Goal: Transaction & Acquisition: Obtain resource

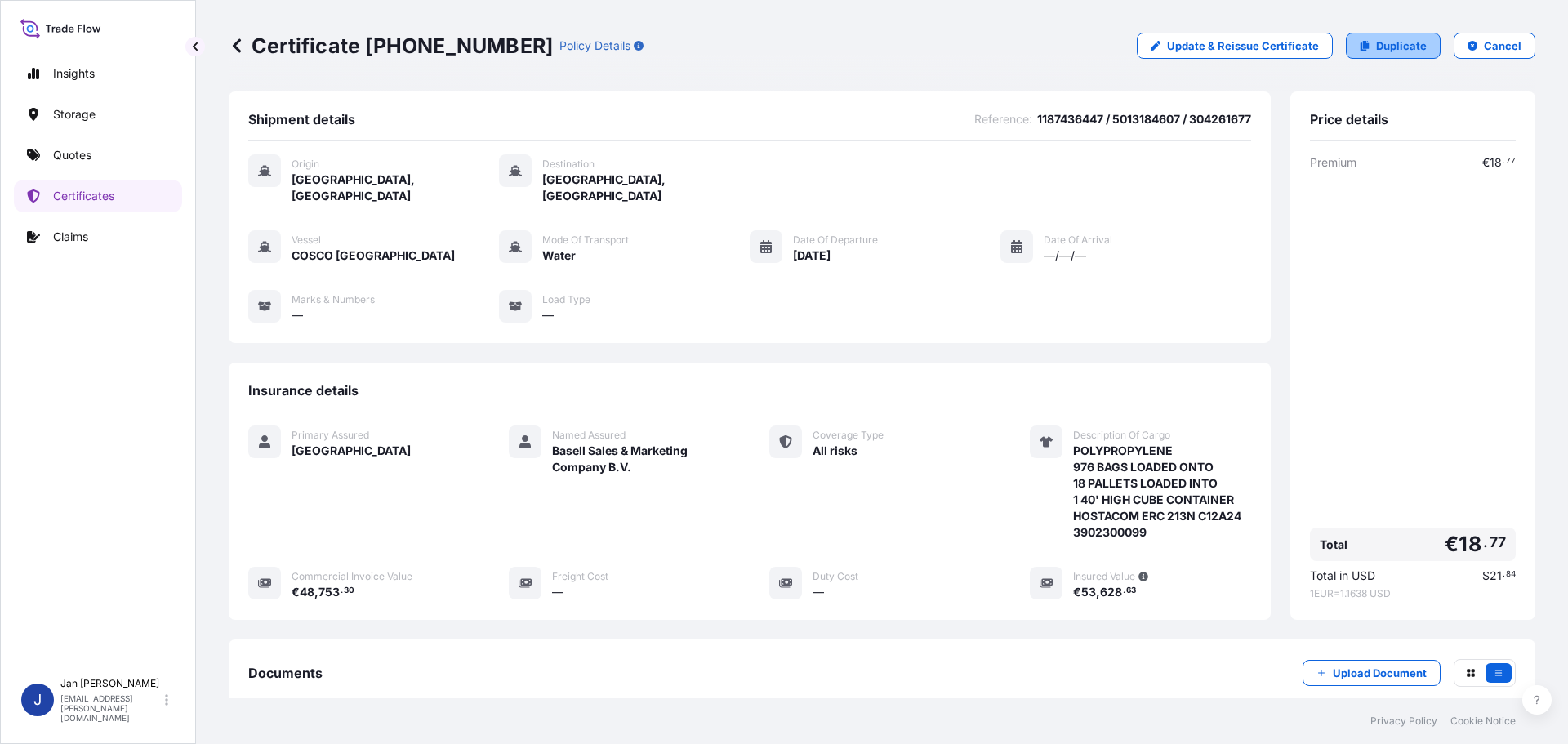
click at [1391, 48] on p "Duplicate" at bounding box center [1401, 46] width 51 height 17
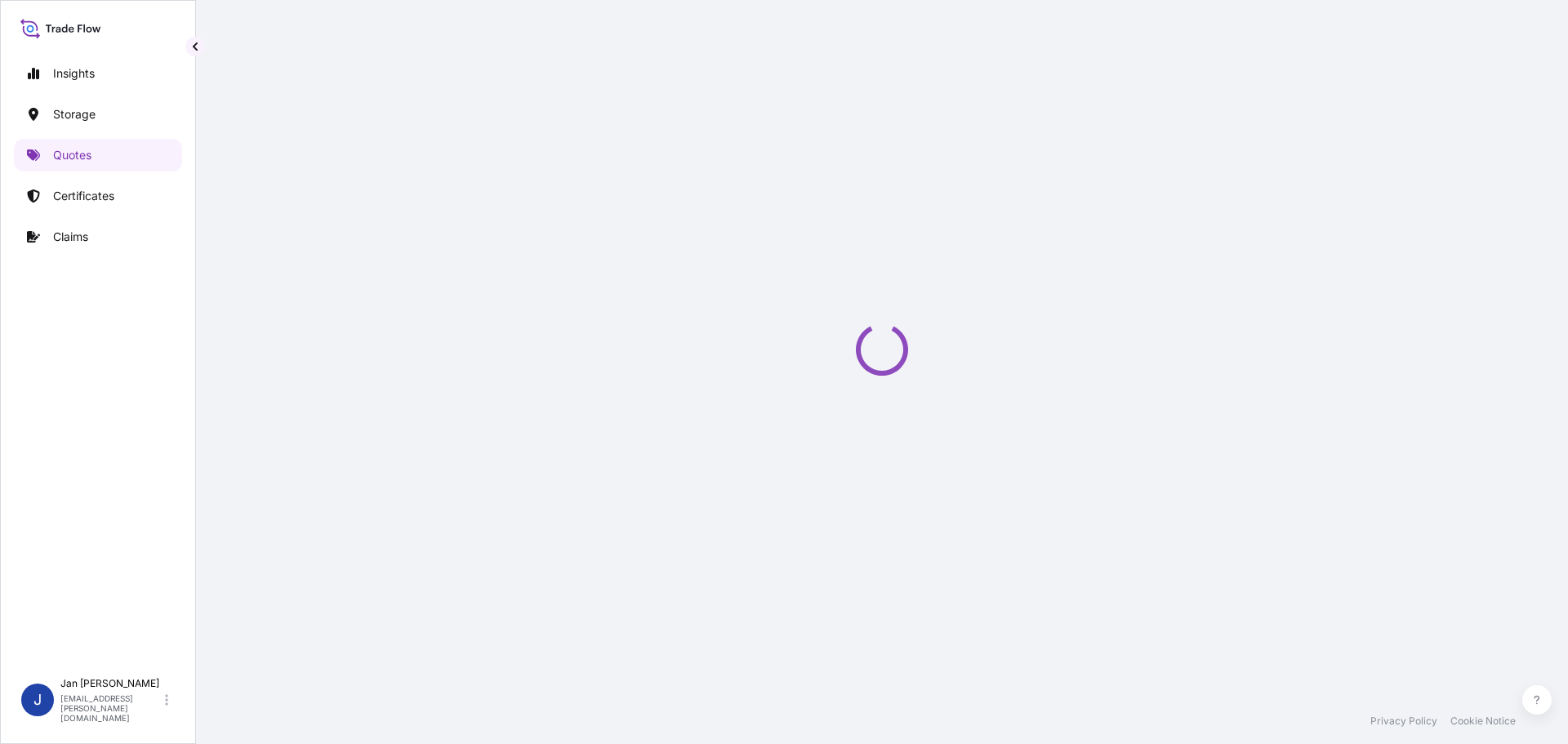
select select "Water"
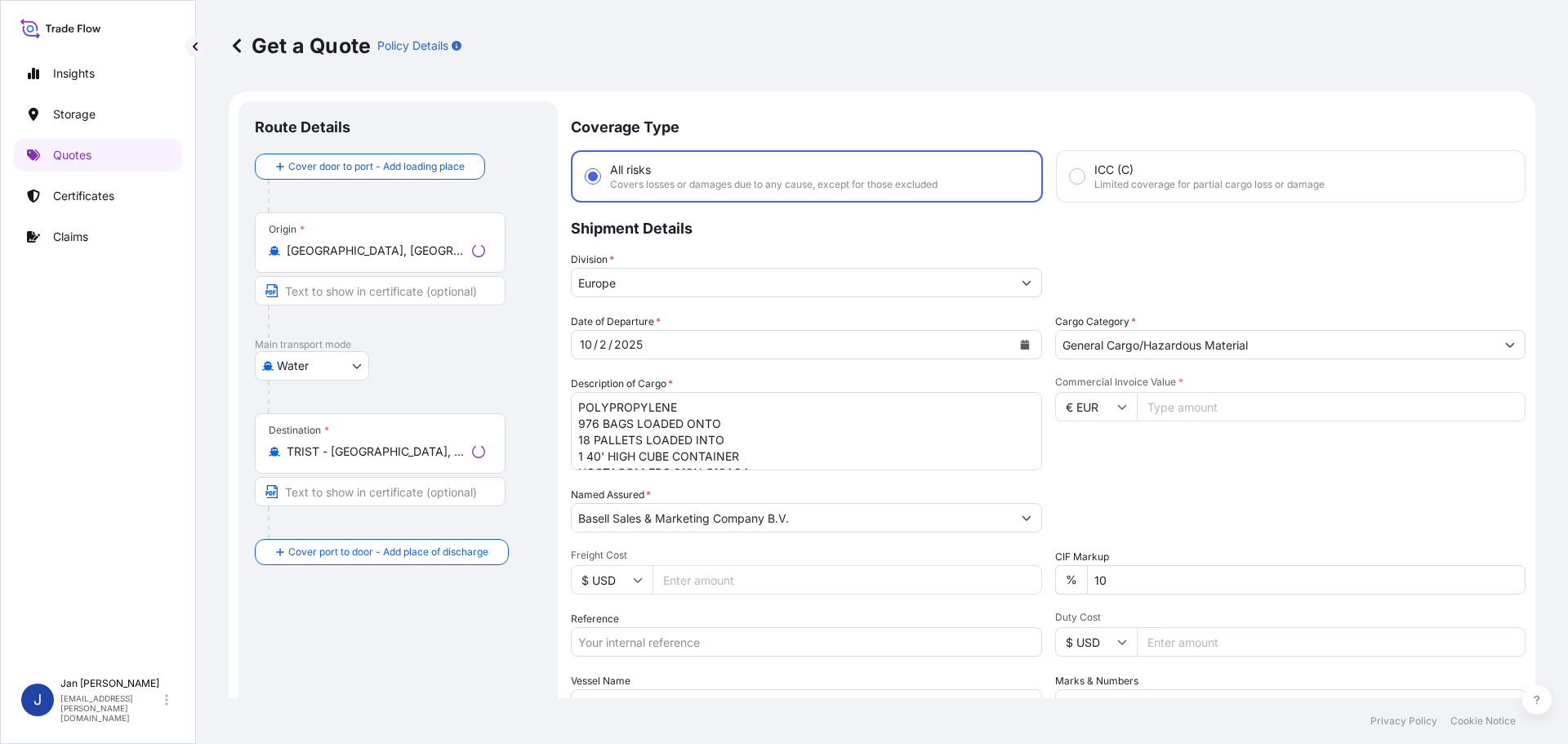
scroll to position [26, 0]
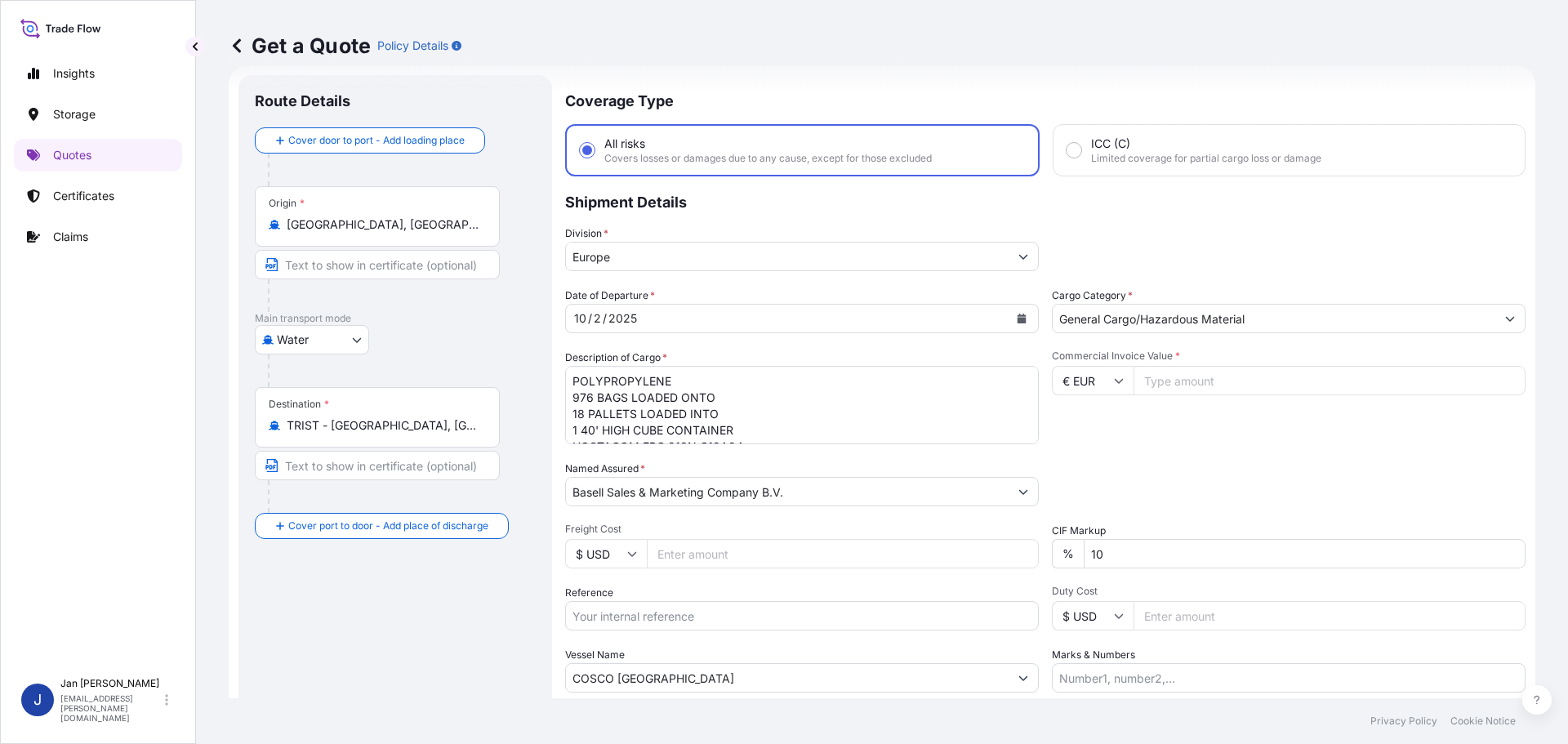
click at [497, 230] on div "Origin * [GEOGRAPHIC_DATA], [GEOGRAPHIC_DATA]" at bounding box center [377, 216] width 245 height 60
click at [479, 230] on input "[GEOGRAPHIC_DATA], [GEOGRAPHIC_DATA]" at bounding box center [383, 224] width 193 height 17
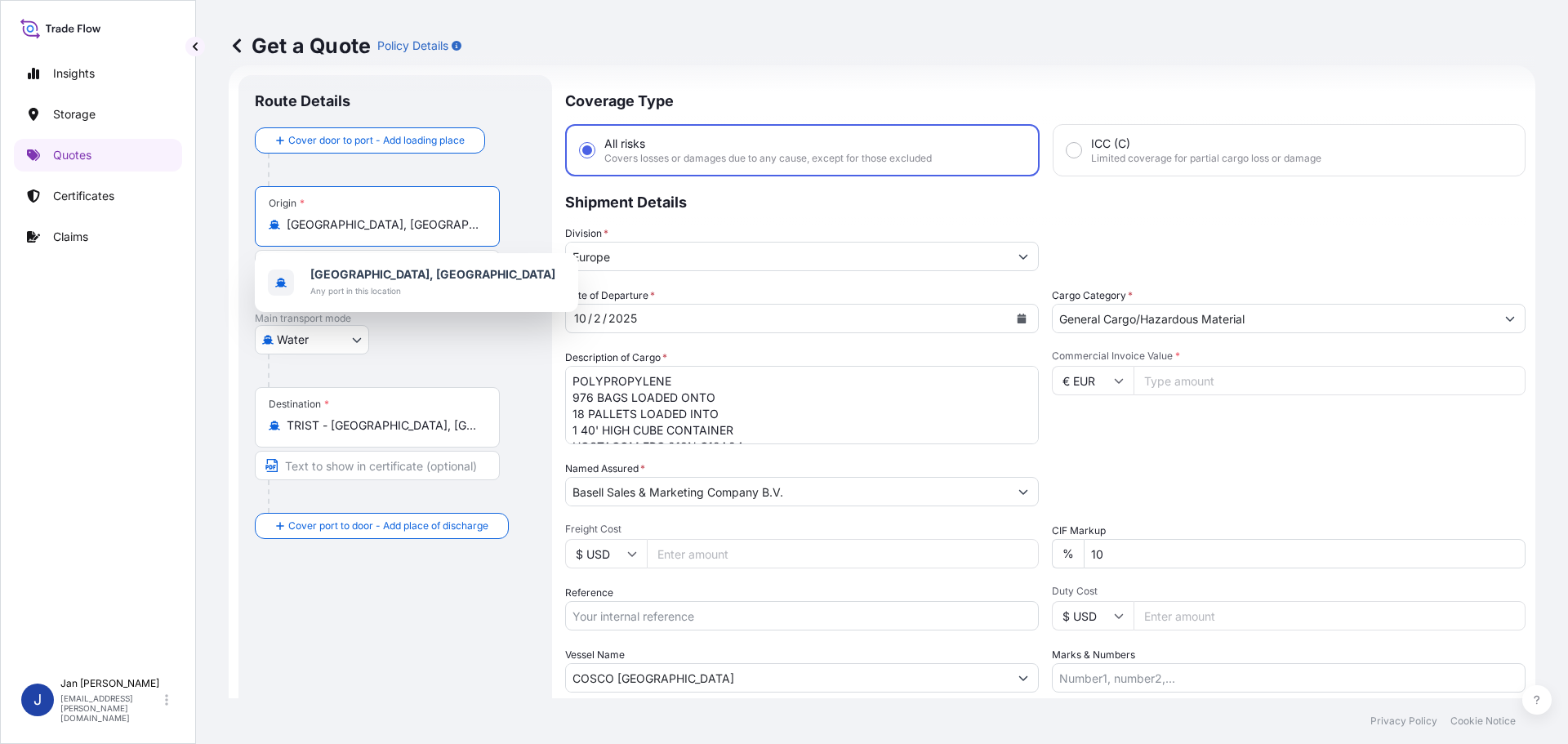
click at [473, 225] on input "[GEOGRAPHIC_DATA], [GEOGRAPHIC_DATA]" at bounding box center [383, 224] width 193 height 17
click at [472, 225] on input "[GEOGRAPHIC_DATA], [GEOGRAPHIC_DATA]" at bounding box center [383, 224] width 193 height 17
paste input "FOS SUR MER"
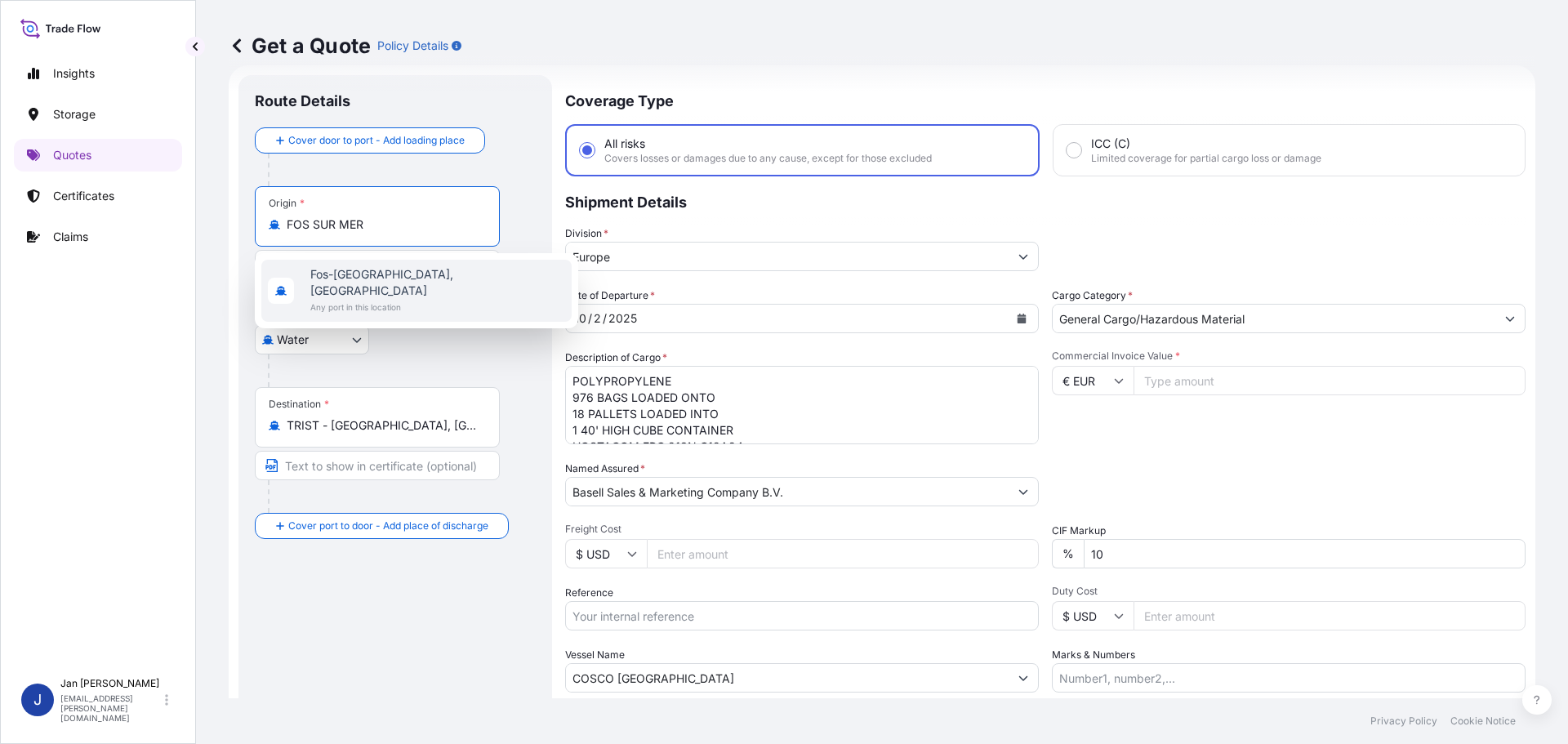
click at [391, 299] on span "Any port in this location" at bounding box center [437, 307] width 255 height 17
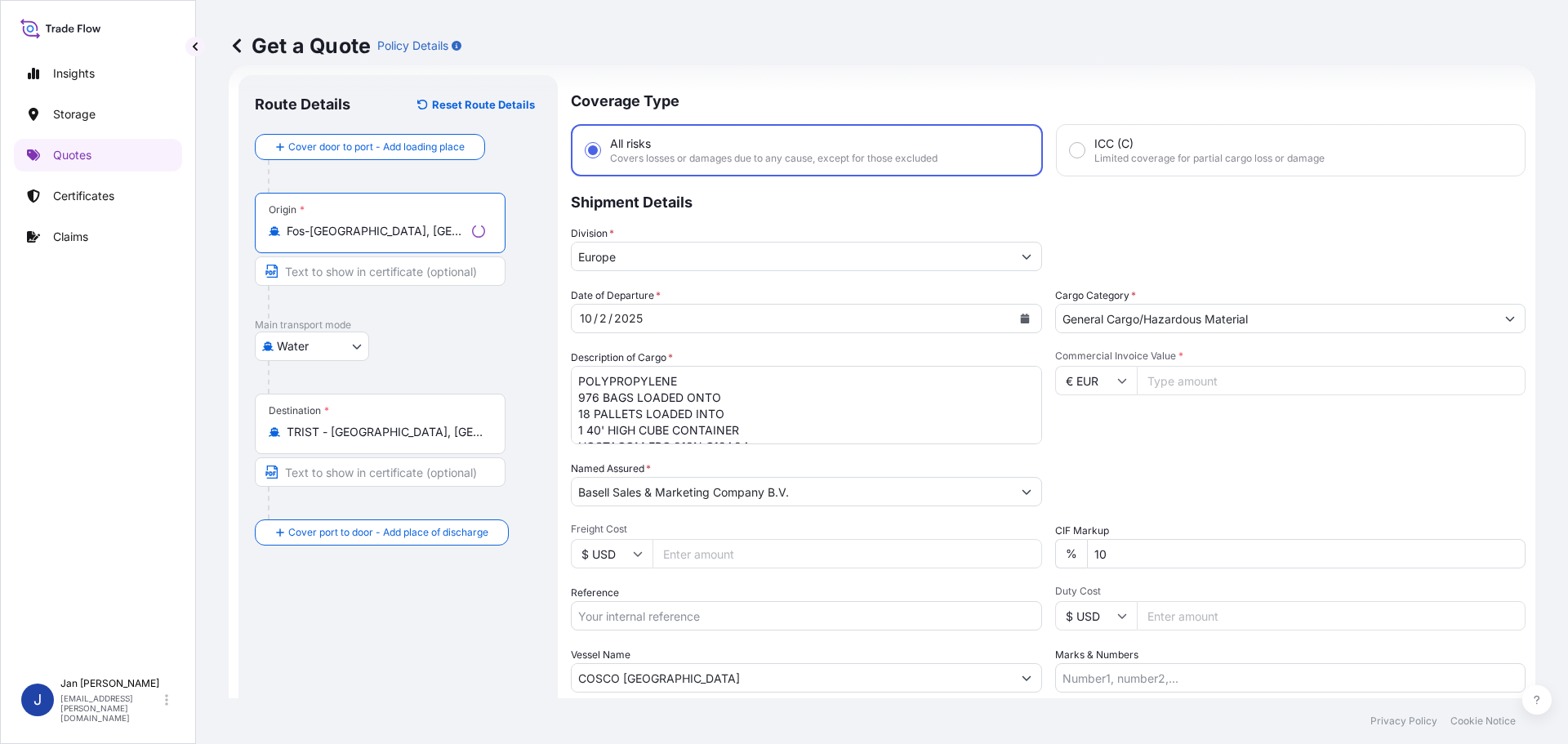
type input "Fos-[GEOGRAPHIC_DATA], [GEOGRAPHIC_DATA]"
click at [484, 326] on p "Main transport mode" at bounding box center [398, 325] width 287 height 13
click at [458, 442] on div "Destination * TRIST - [GEOGRAPHIC_DATA], [GEOGRAPHIC_DATA]" at bounding box center [377, 423] width 245 height 60
click at [458, 440] on input "TRIST - [GEOGRAPHIC_DATA], [GEOGRAPHIC_DATA]" at bounding box center [383, 432] width 193 height 17
click at [459, 439] on input "TRIST - [GEOGRAPHIC_DATA], [GEOGRAPHIC_DATA]" at bounding box center [383, 432] width 193 height 17
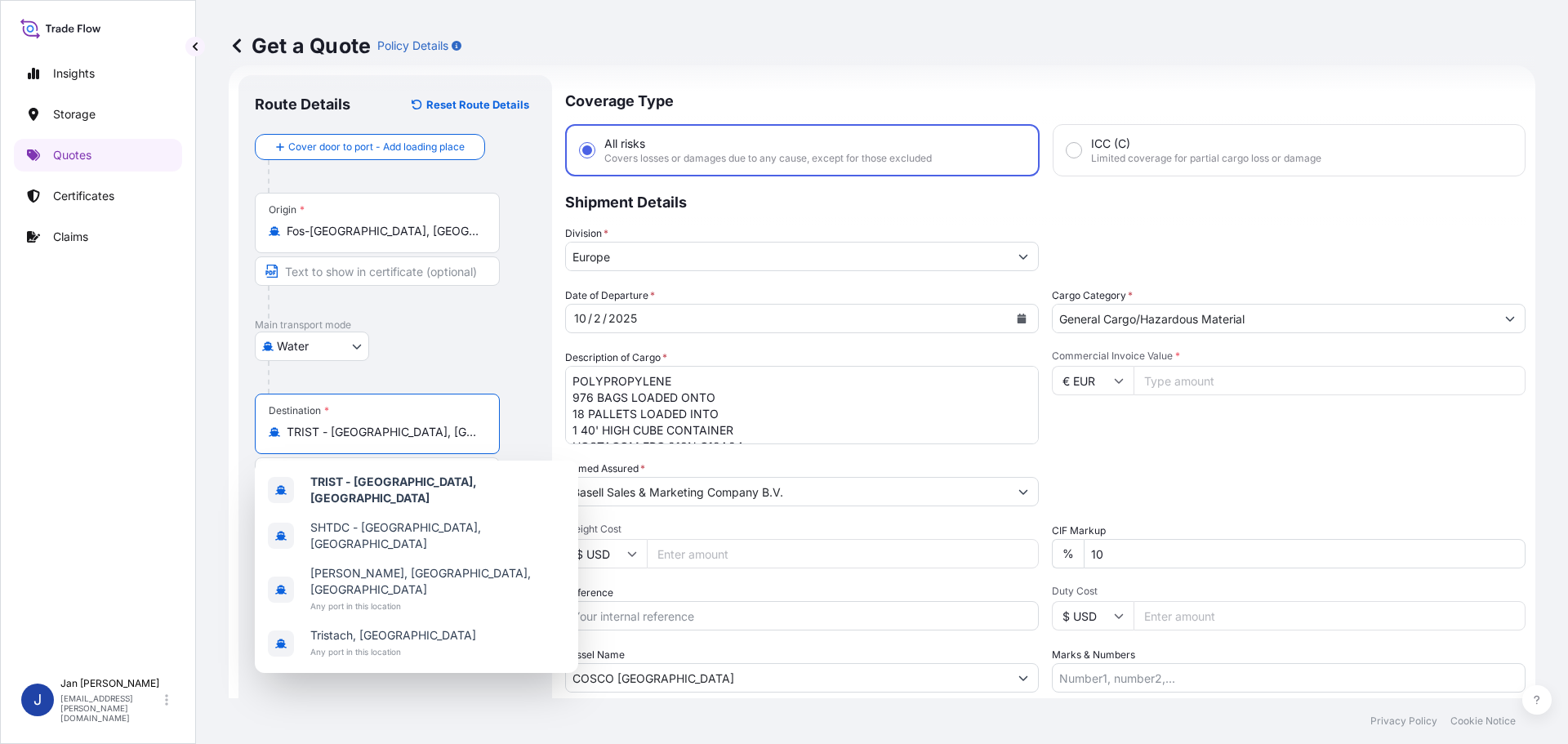
click at [460, 439] on input "TRIST - [GEOGRAPHIC_DATA], [GEOGRAPHIC_DATA]" at bounding box center [383, 432] width 193 height 17
paste input "IZMIT, [GEOGRAPHIC_DATA]"
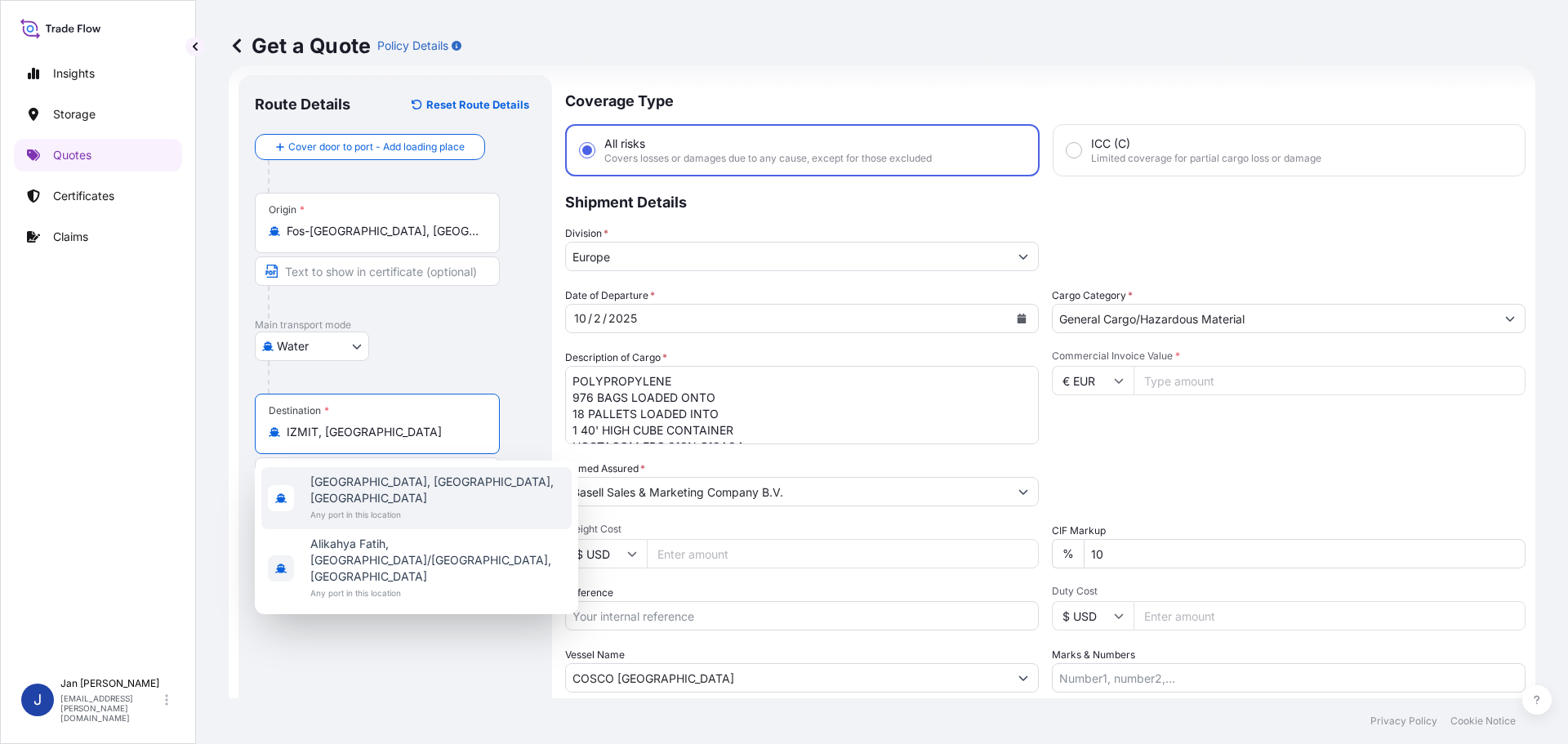
click at [413, 510] on div "[GEOGRAPHIC_DATA], [GEOGRAPHIC_DATA], [GEOGRAPHIC_DATA] Any port in this locati…" at bounding box center [416, 498] width 310 height 62
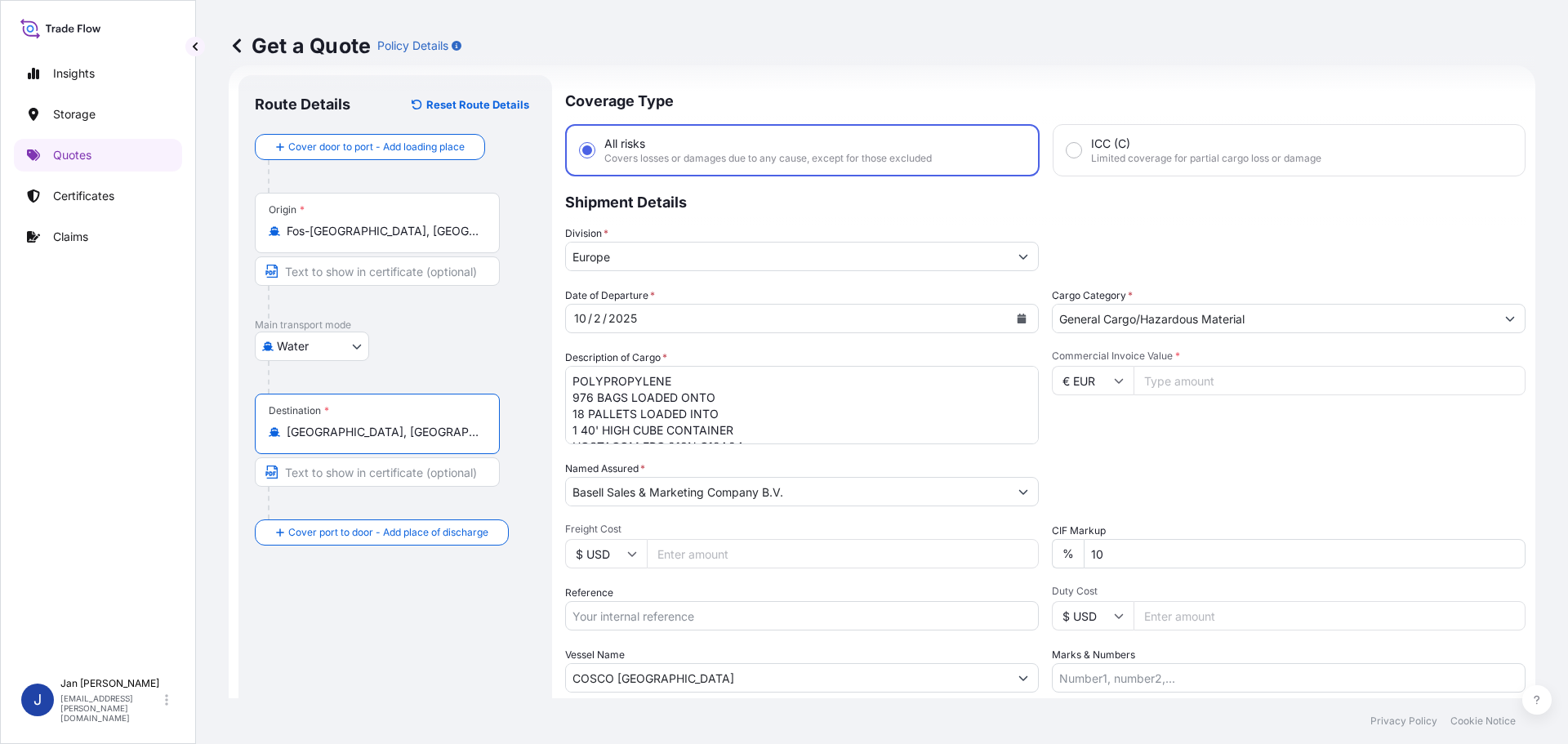
type input "[GEOGRAPHIC_DATA], [GEOGRAPHIC_DATA], [GEOGRAPHIC_DATA]"
click at [417, 379] on div at bounding box center [401, 377] width 268 height 32
click at [667, 682] on input "COSCO [GEOGRAPHIC_DATA]" at bounding box center [787, 678] width 443 height 30
click at [668, 682] on input "COSCO [GEOGRAPHIC_DATA]" at bounding box center [787, 678] width 443 height 30
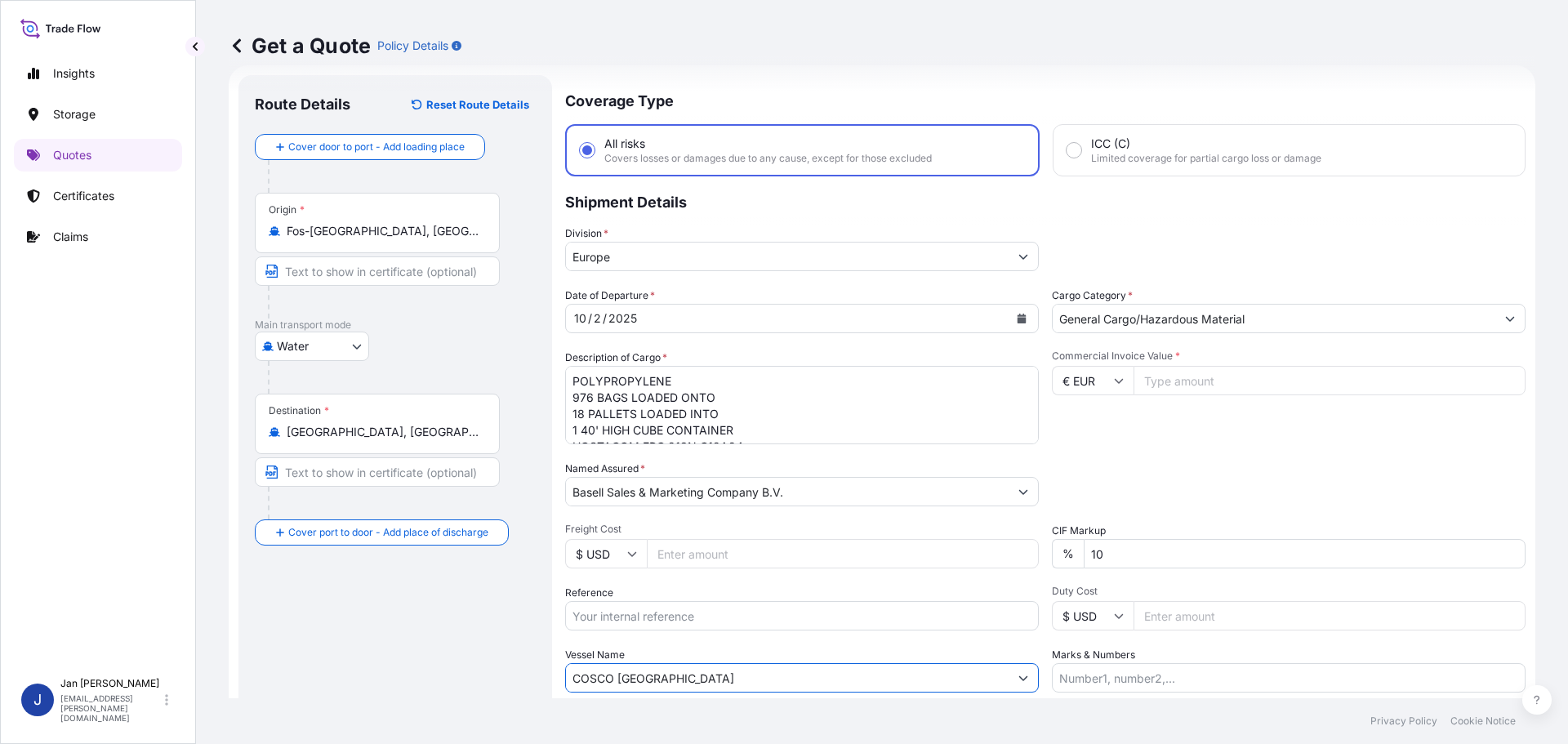
click at [668, 682] on input "COSCO [GEOGRAPHIC_DATA]" at bounding box center [787, 678] width 443 height 30
paste input "[PERSON_NAME]"
type input "[PERSON_NAME]"
click at [784, 628] on input "Reference" at bounding box center [801, 616] width 473 height 30
paste input "1187447087"
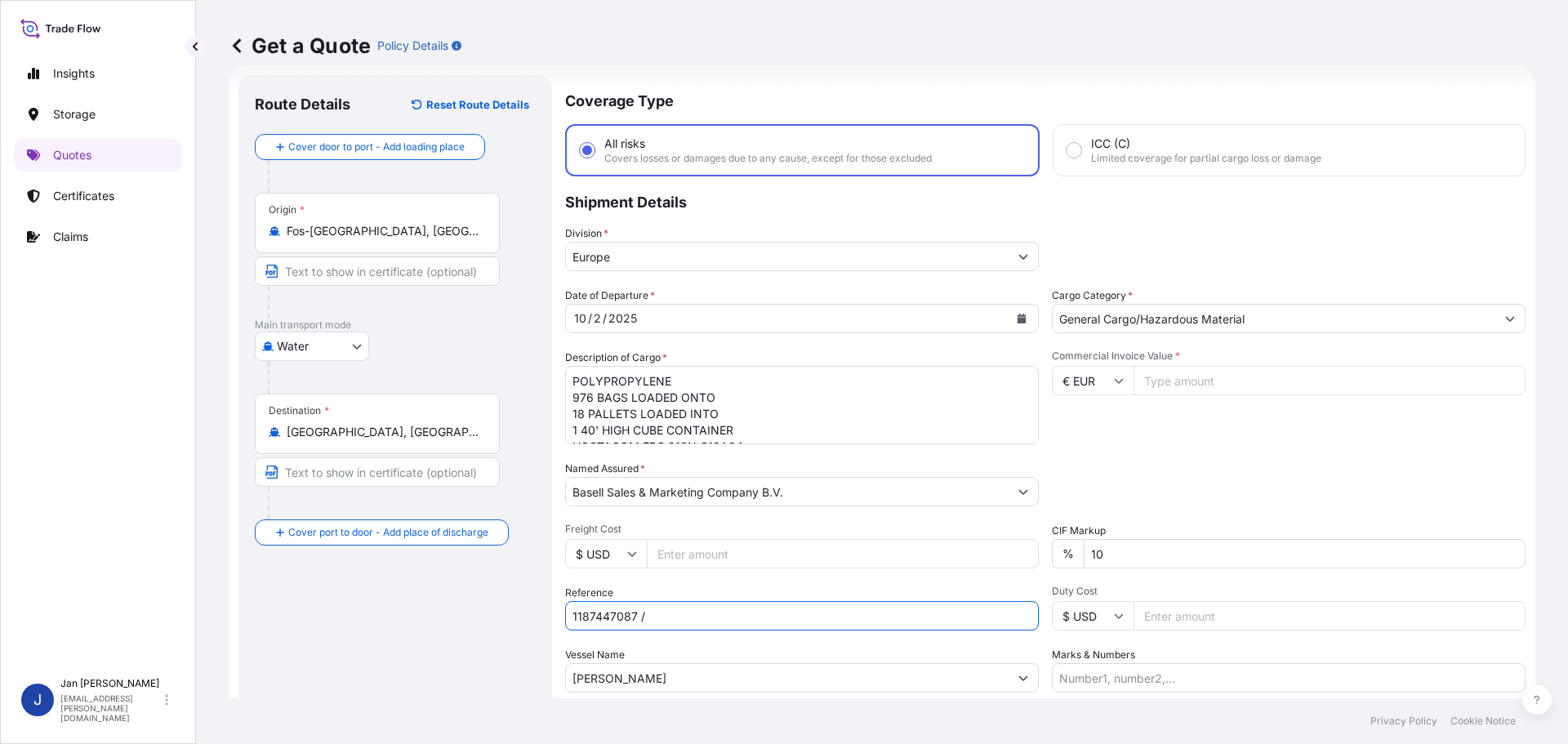
type input "1187447087 /"
drag, startPoint x: 587, startPoint y: 671, endPoint x: 543, endPoint y: 663, distance: 44.7
click at [543, 663] on form "Route Details Reset Route Details Cover door to port - Add loading place Place …" at bounding box center [882, 445] width 1307 height 759
type input "[PERSON_NAME]"
click at [679, 658] on div "Vessel Name [PERSON_NAME]" at bounding box center [801, 670] width 473 height 46
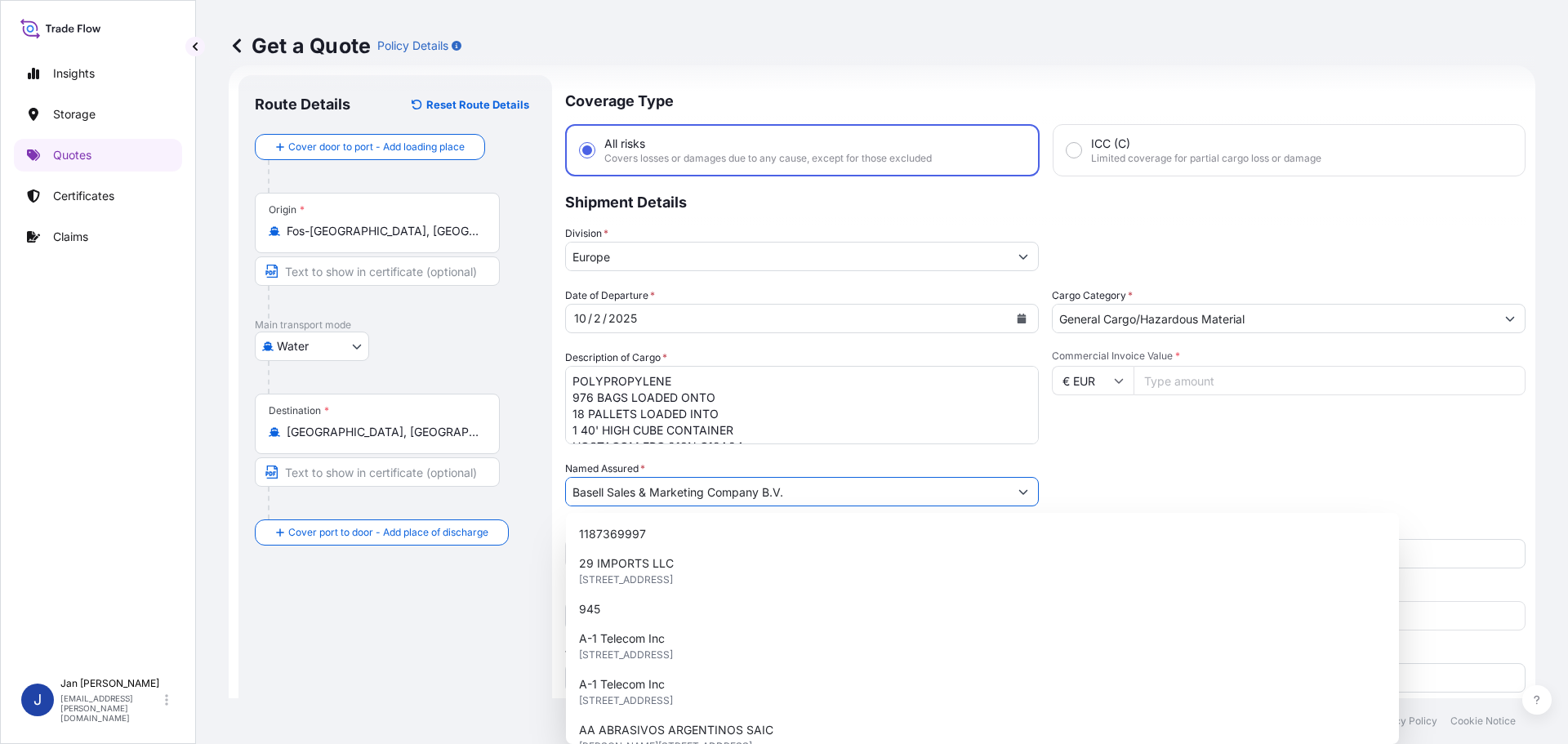
drag, startPoint x: 861, startPoint y: 486, endPoint x: 136, endPoint y: 426, distance: 727.5
click at [136, 426] on div "Insights Storage Quotes Certificates Claims J [PERSON_NAME] [EMAIL_ADDRESS][PER…" at bounding box center [784, 372] width 1568 height 744
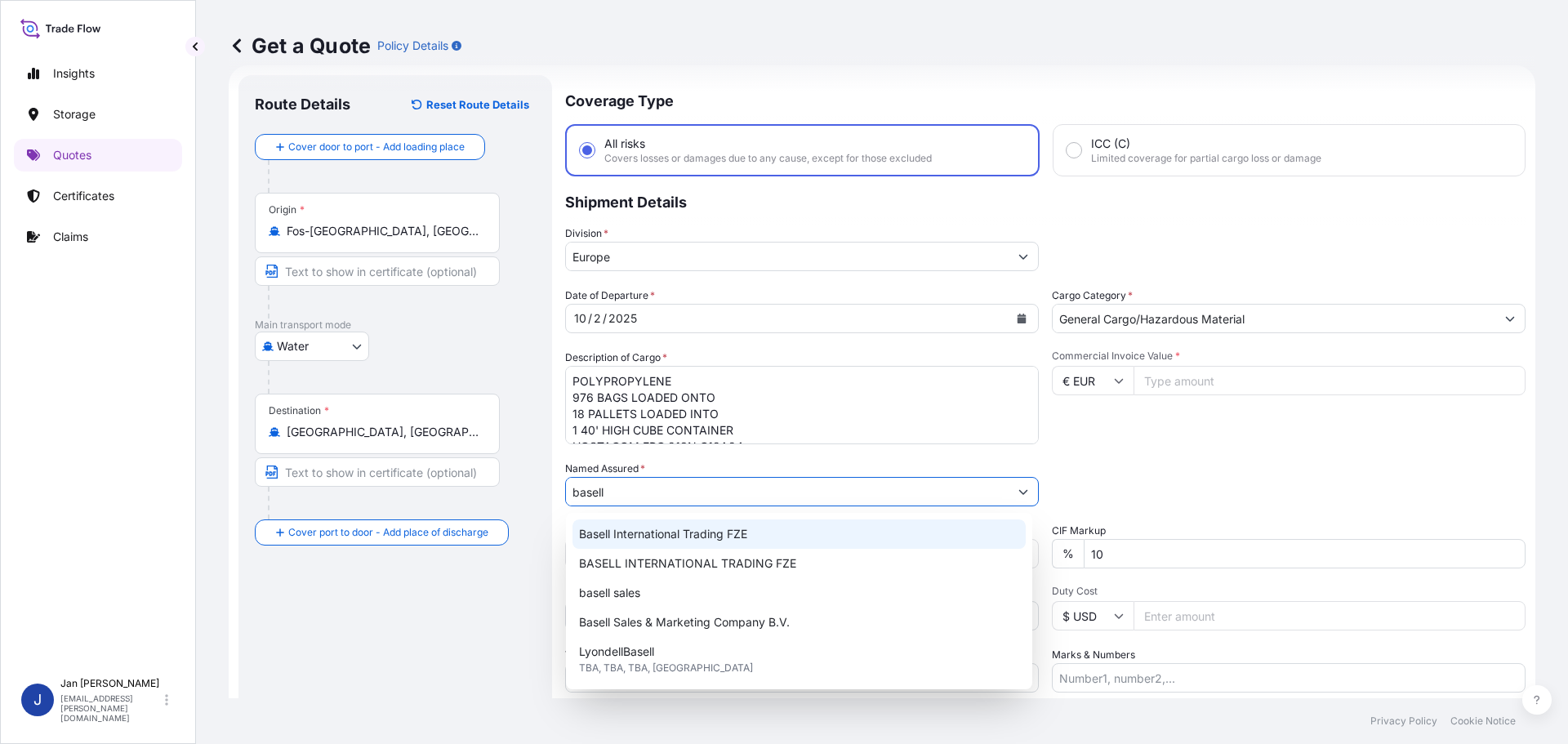
click at [728, 532] on span "Basell International Trading FZE" at bounding box center [663, 534] width 168 height 17
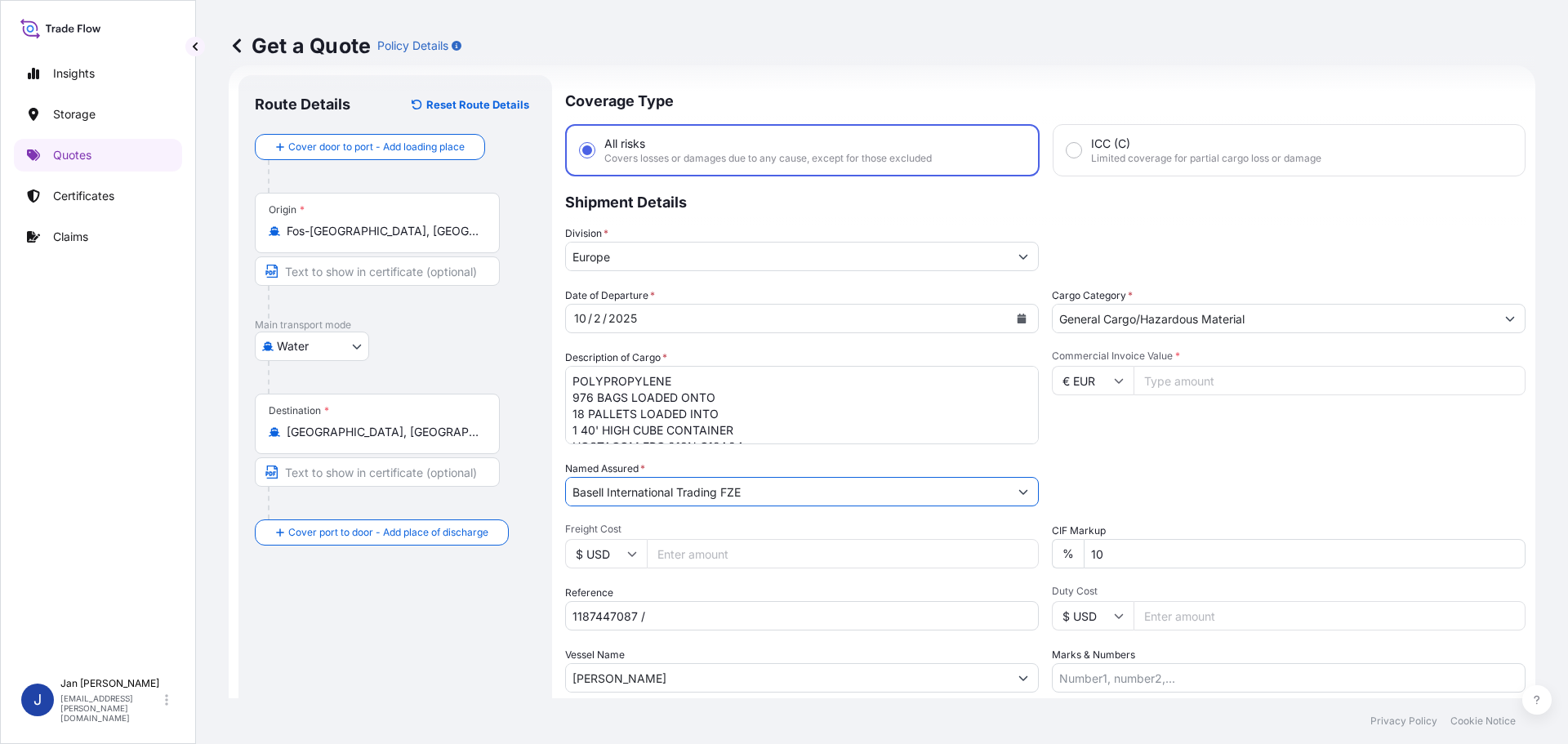
type input "Basell International Trading FZE"
click at [1157, 477] on div "Packing Category Type to search a container mode Please select a primary mode o…" at bounding box center [1288, 484] width 473 height 46
click at [748, 402] on textarea "POLYPROPYLENE 976 BAGS LOADED ONTO 18 PALLETS LOADED INTO 1 40' HIGH CUBE CONTA…" at bounding box center [801, 404] width 473 height 78
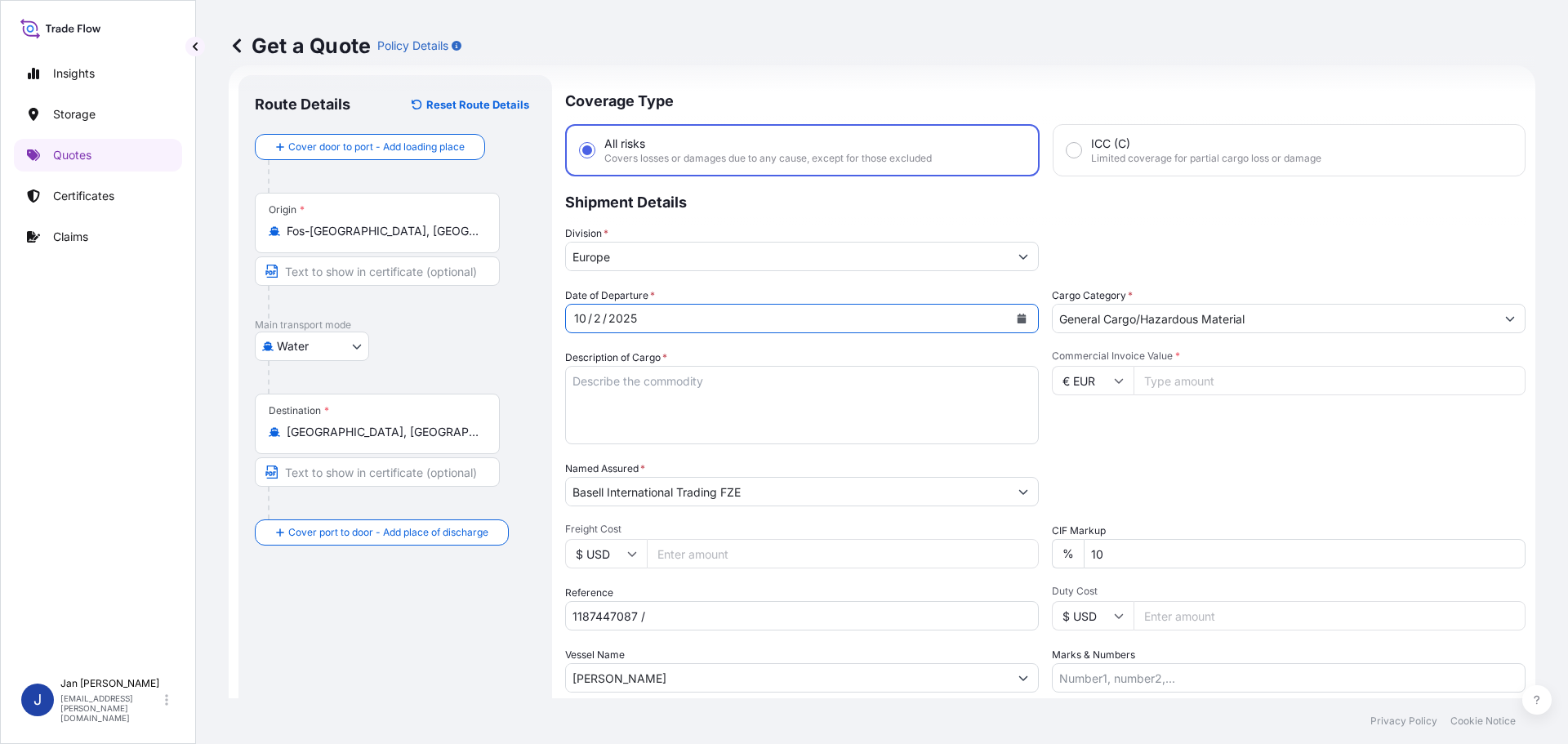
click at [748, 330] on div "[DATE]" at bounding box center [787, 318] width 443 height 30
click at [1020, 318] on icon "Calendar" at bounding box center [1022, 318] width 10 height 10
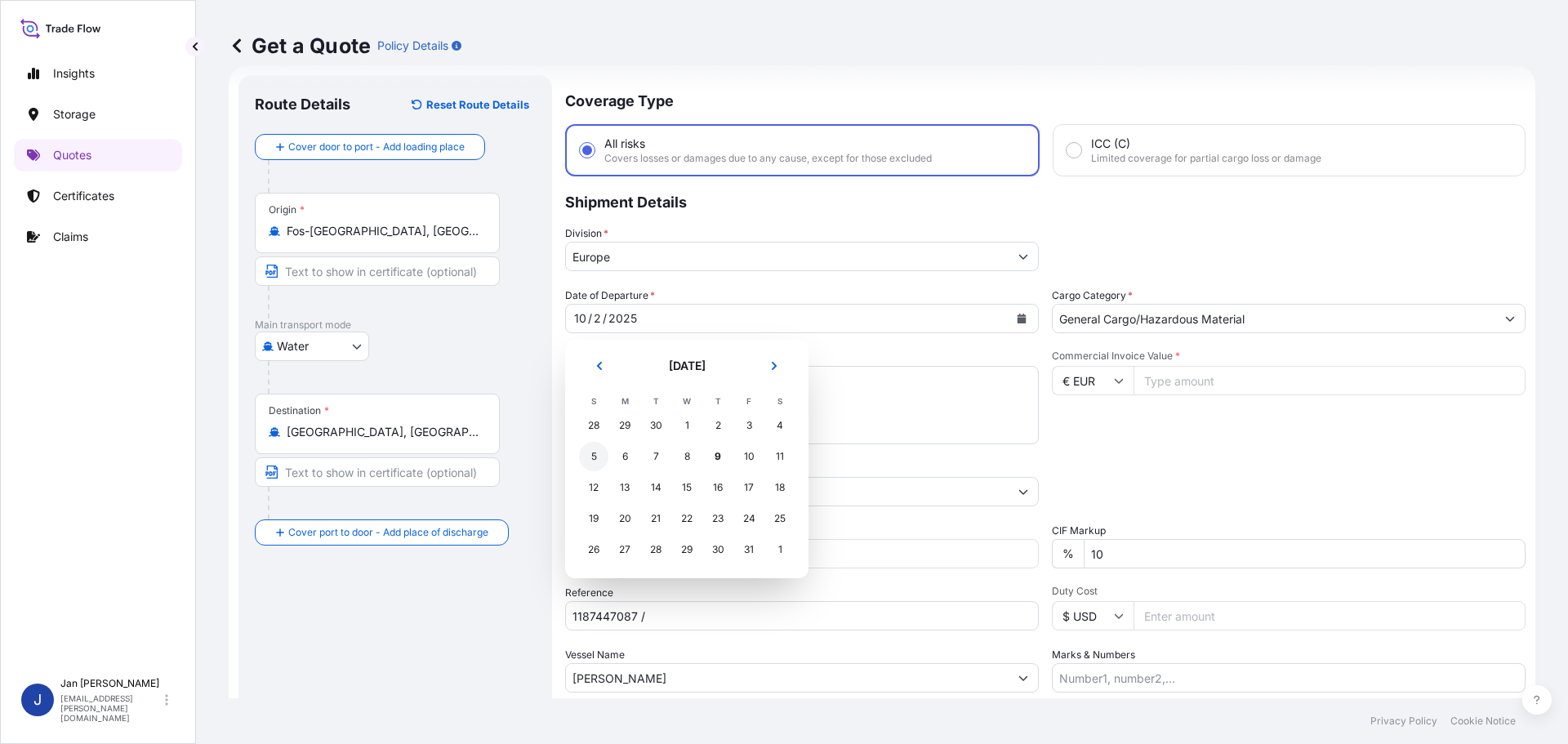
click at [592, 461] on div "5" at bounding box center [593, 457] width 30 height 30
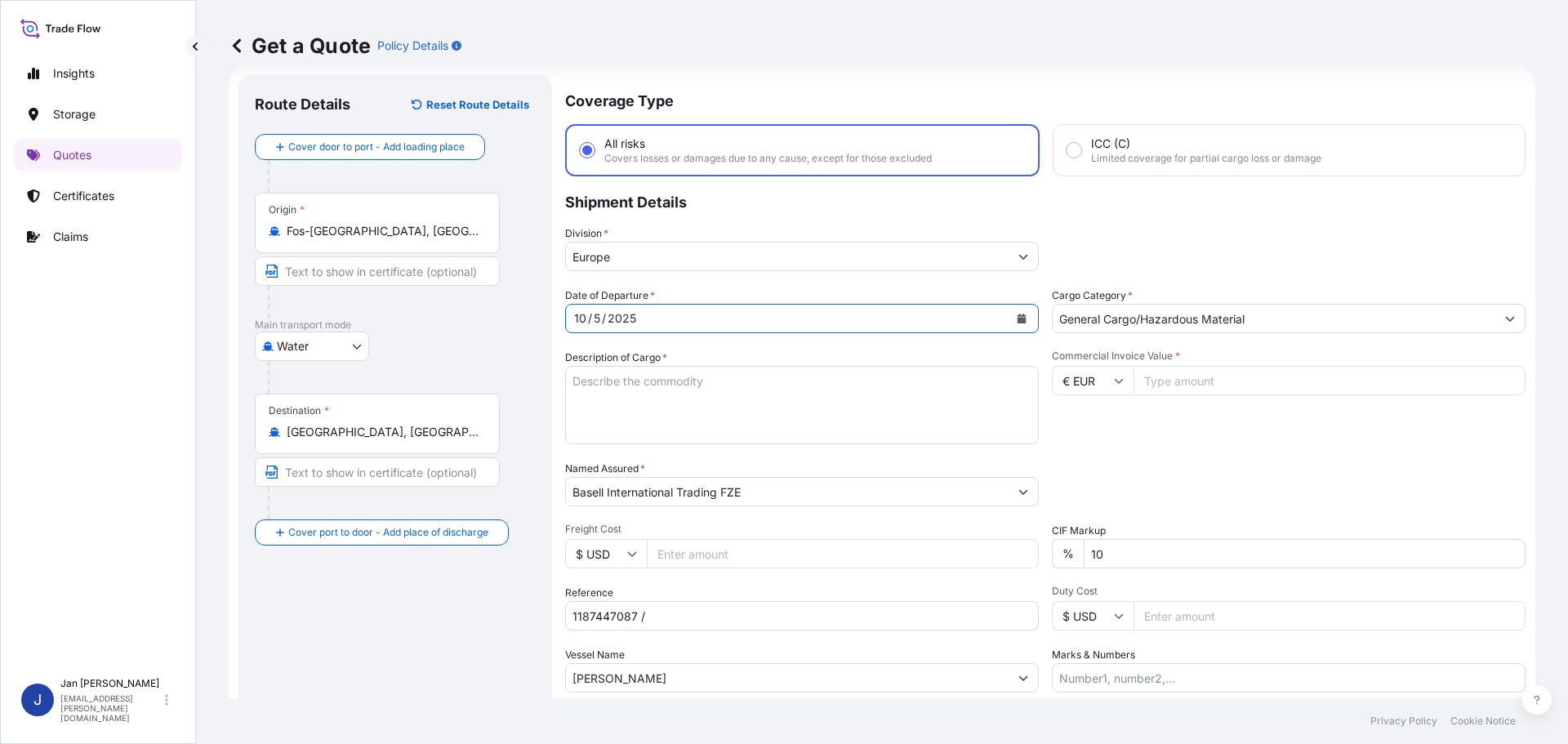
click at [1216, 249] on div "Division * [GEOGRAPHIC_DATA]" at bounding box center [1045, 248] width 961 height 46
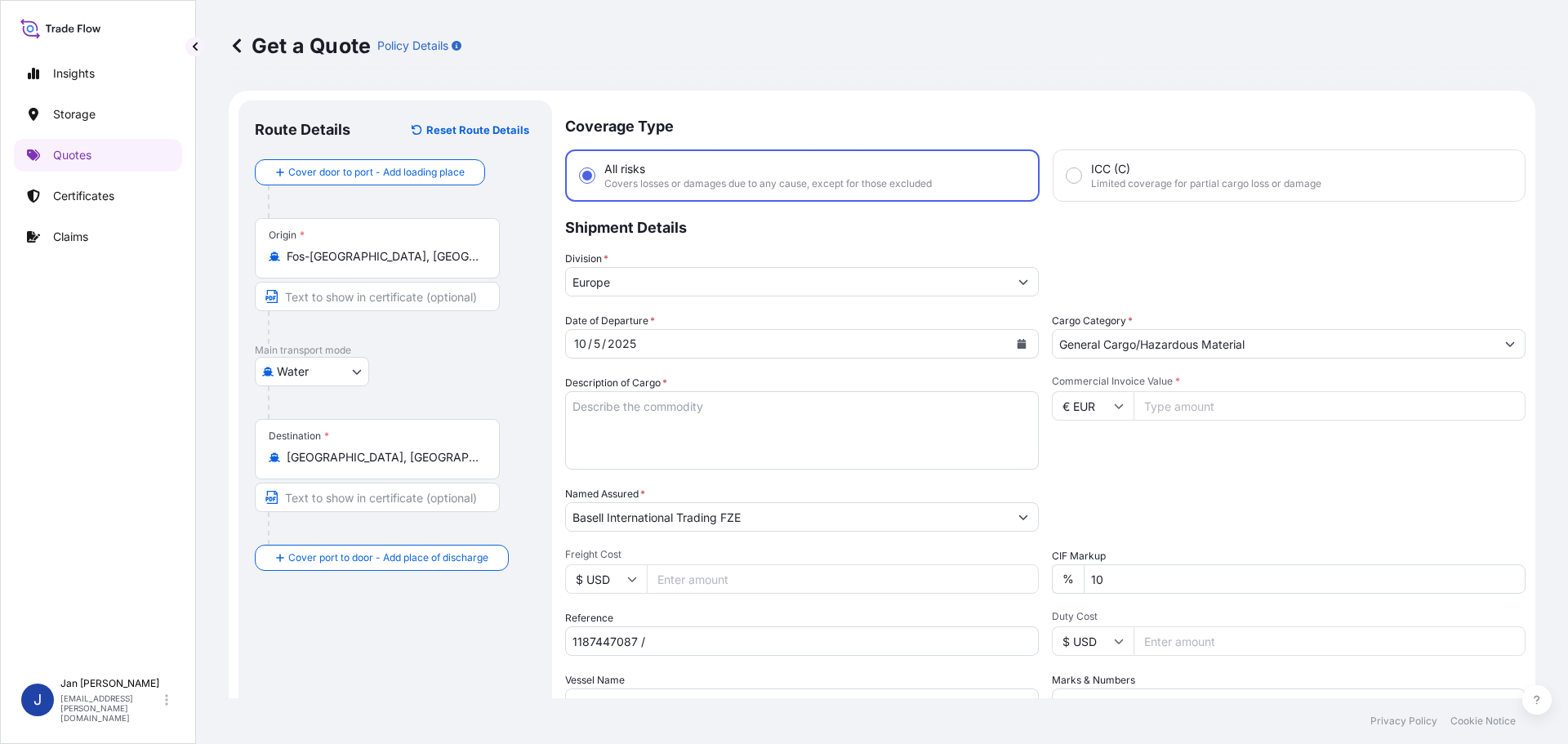
scroll to position [0, 0]
click at [1296, 395] on input "Commercial Invoice Value *" at bounding box center [1329, 407] width 392 height 30
type input "21229.08"
click at [1286, 472] on div "Date of Departure * [DATE] Cargo Category * General Cargo/Hazardous Material De…" at bounding box center [1045, 516] width 961 height 405
click at [749, 631] on input "1187447087 /" at bounding box center [801, 642] width 473 height 30
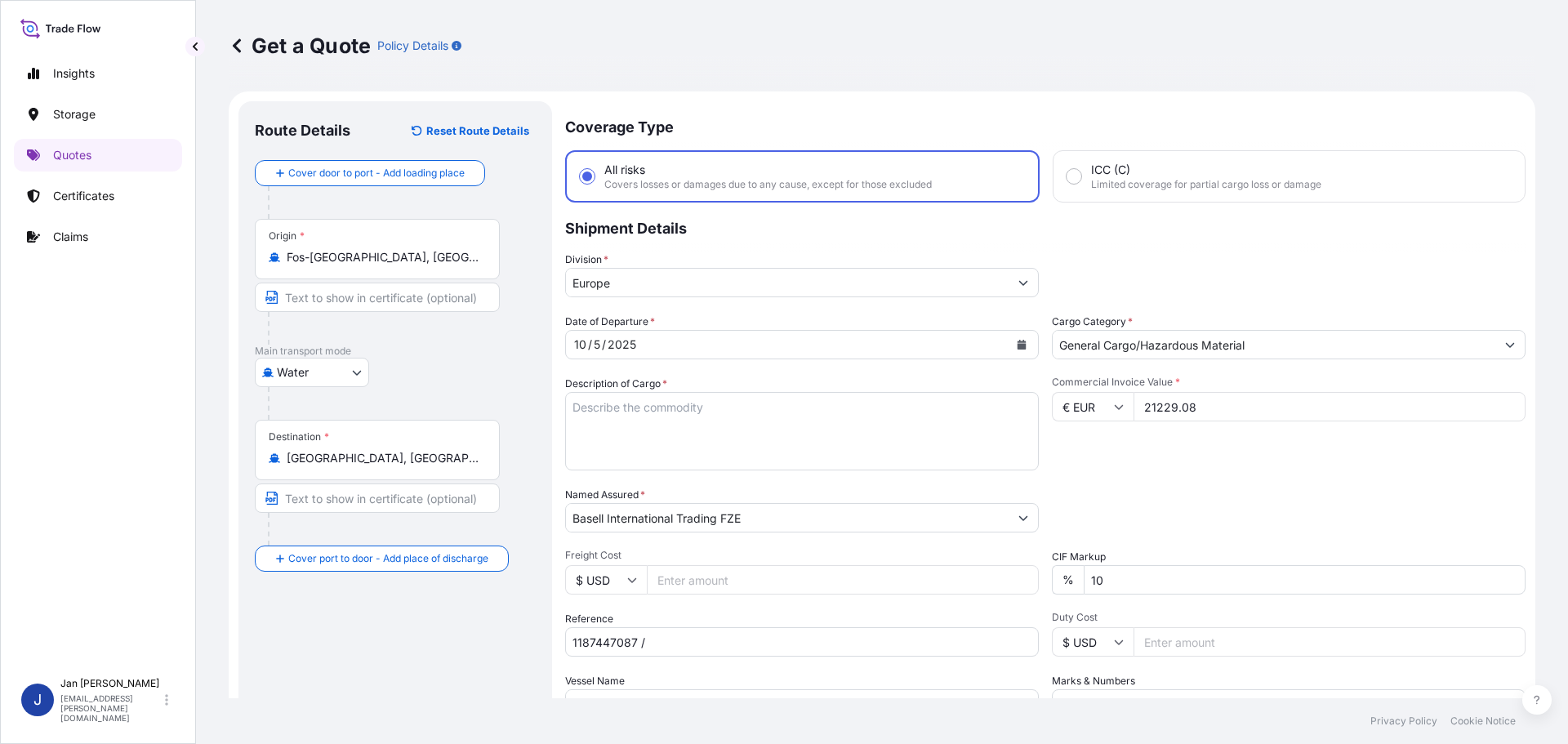
paste input "5013266789 / 5013267941 / 304281019"
type input "1187447087 / 5013266789 / 5013267941 / 304281019"
click at [679, 393] on textarea "POLYPROPYLENE 976 BAGS LOADED ONTO 18 PALLETS LOADED INTO 1 40' HIGH CUBE CONTA…" at bounding box center [801, 431] width 473 height 78
paste textarea "POLYPROPYLENE 990 BAGS LOADED ONTO 18 PALLETS LOADED INTO 1 40' HIGH CUBE CONTA…"
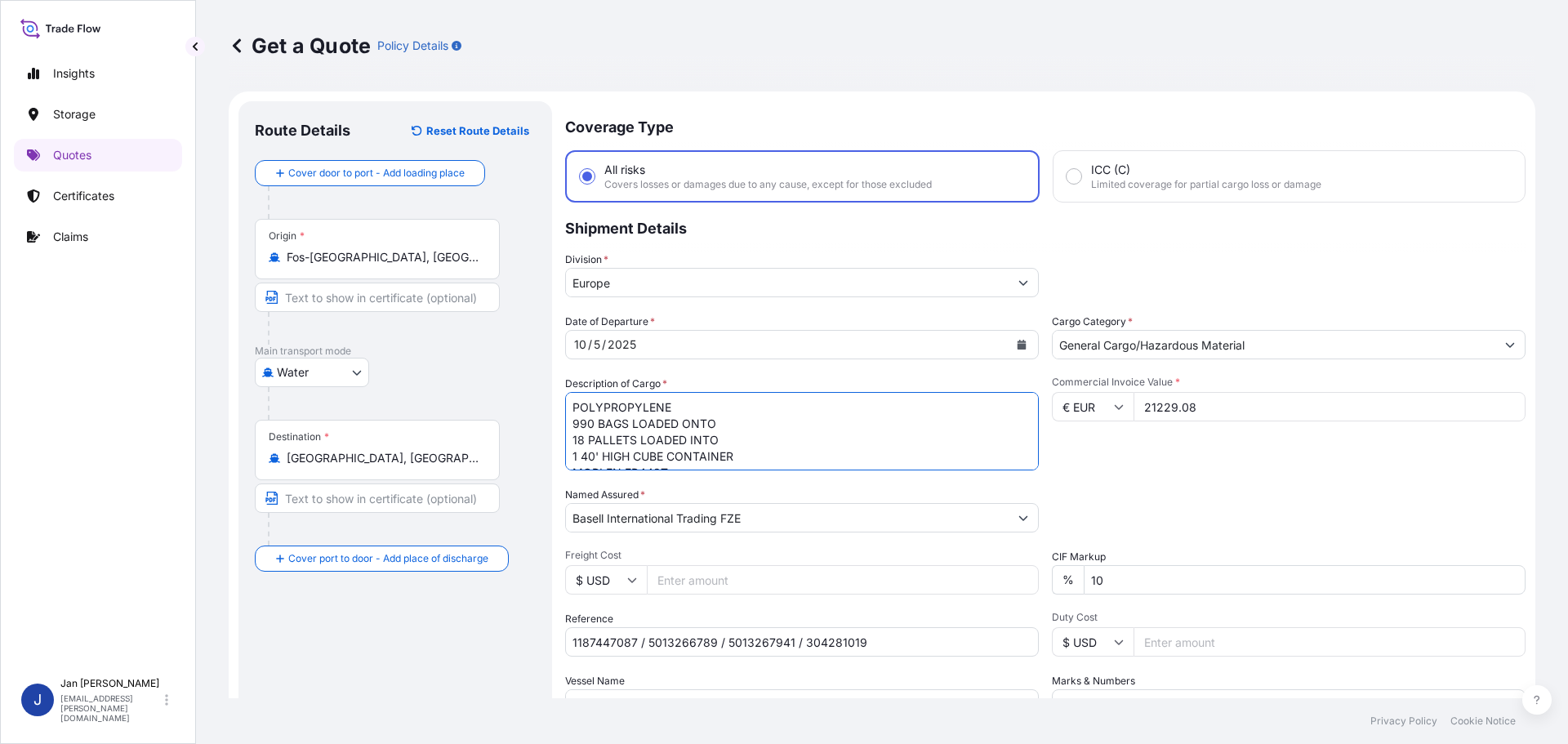
scroll to position [26, 0]
type textarea "POLYPROPYLENE 990 BAGS LOADED ONTO 18 PALLETS LOADED INTO 1 40' HIGH CUBE CONTA…"
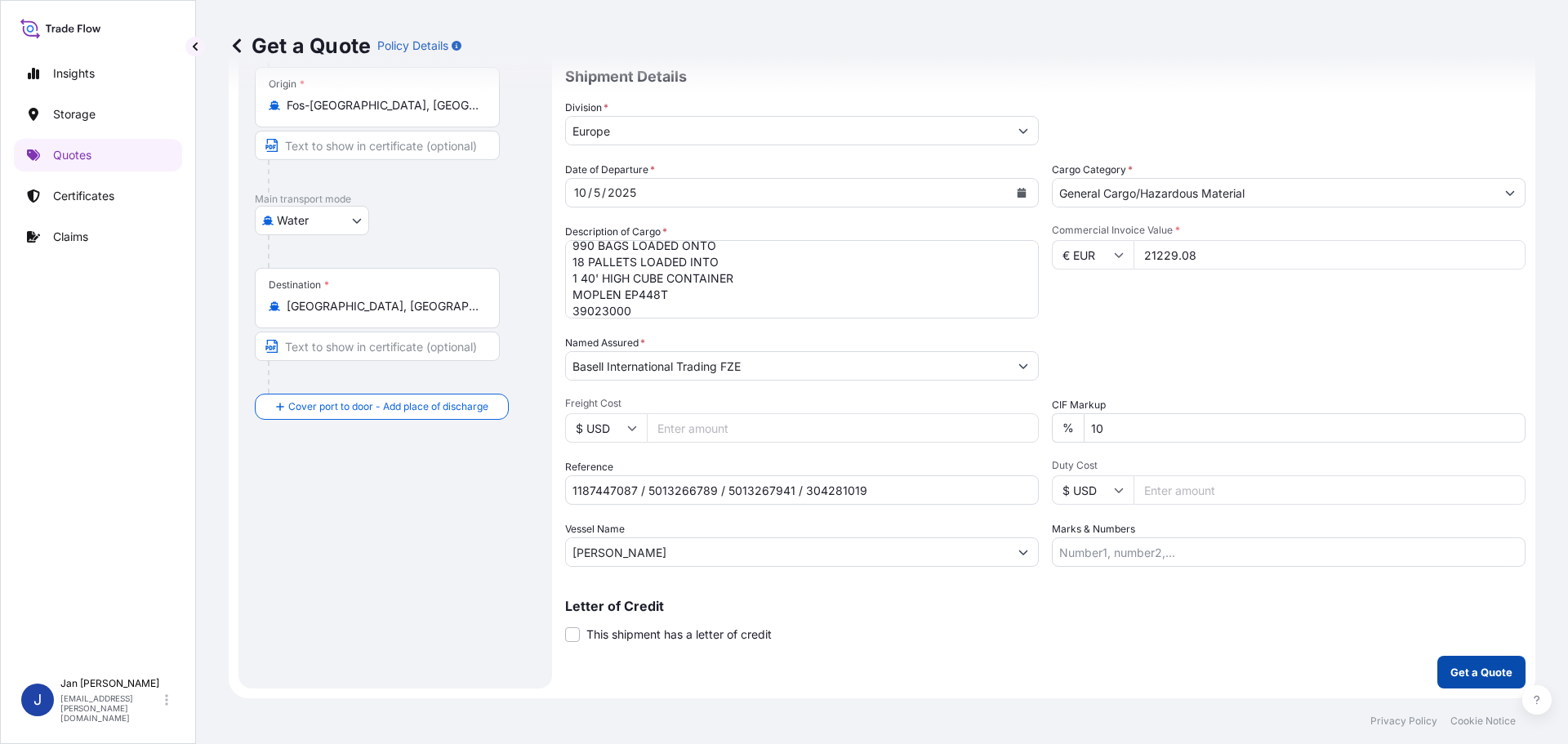
click at [1498, 680] on button "Get a Quote" at bounding box center [1481, 671] width 89 height 32
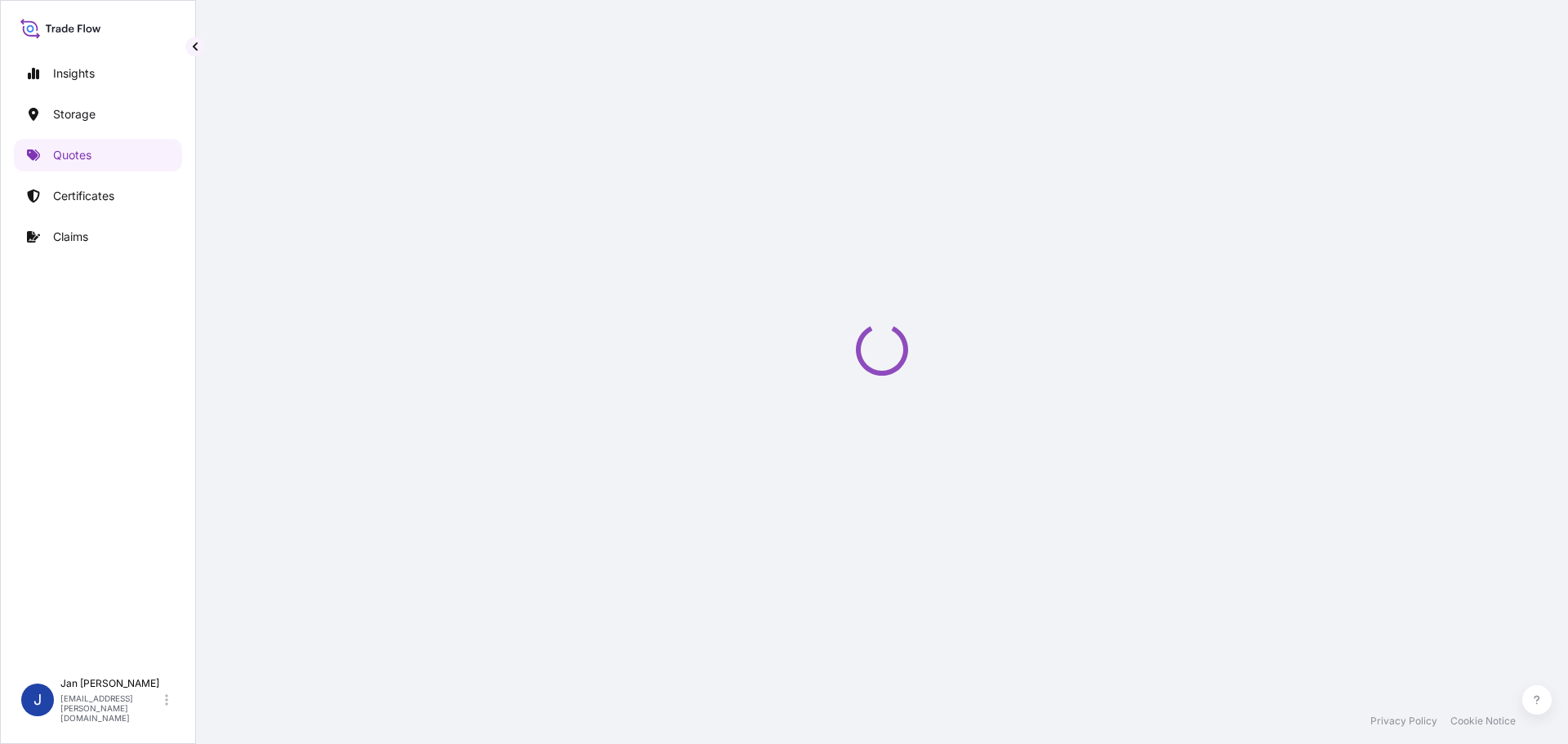
select select "Water"
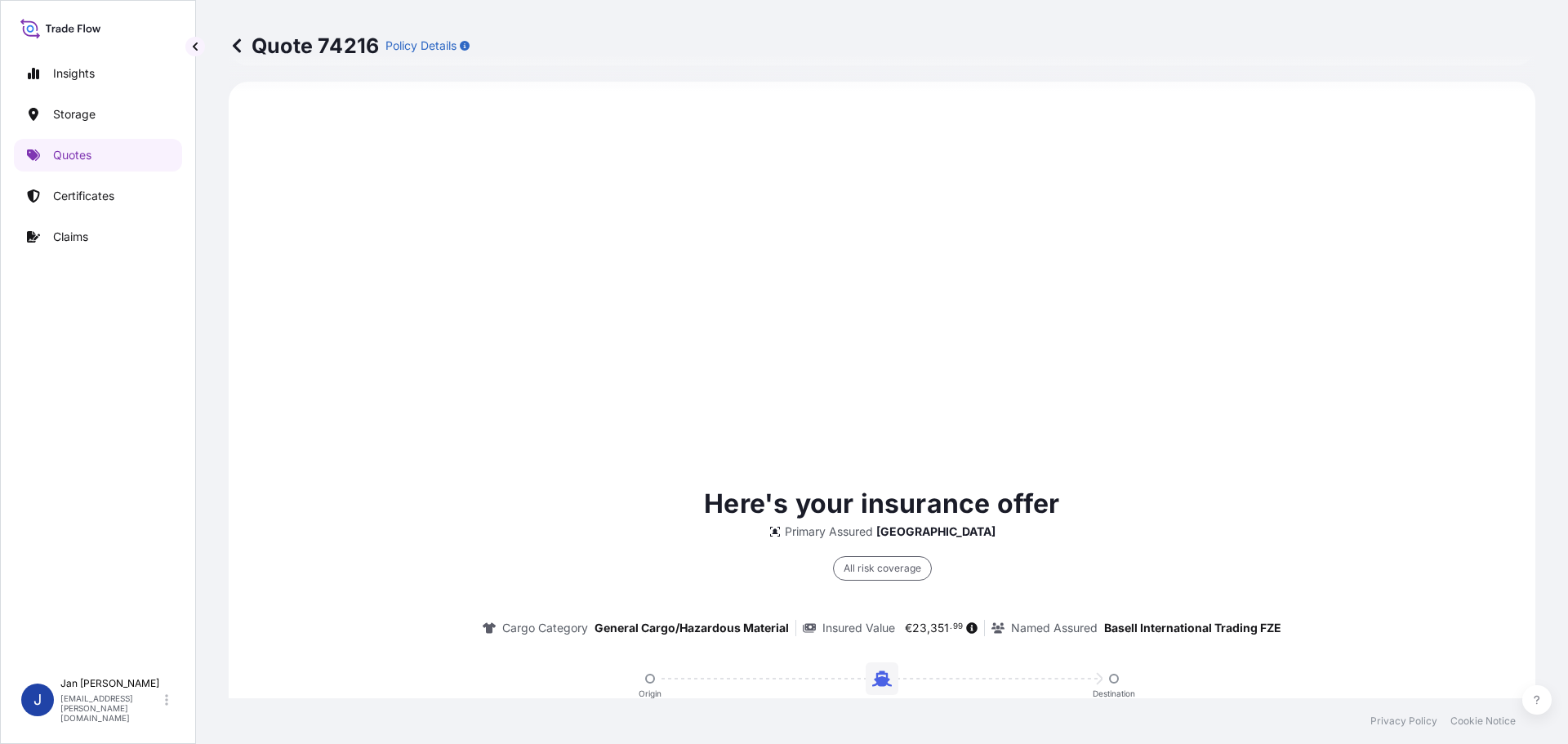
scroll to position [1329, 0]
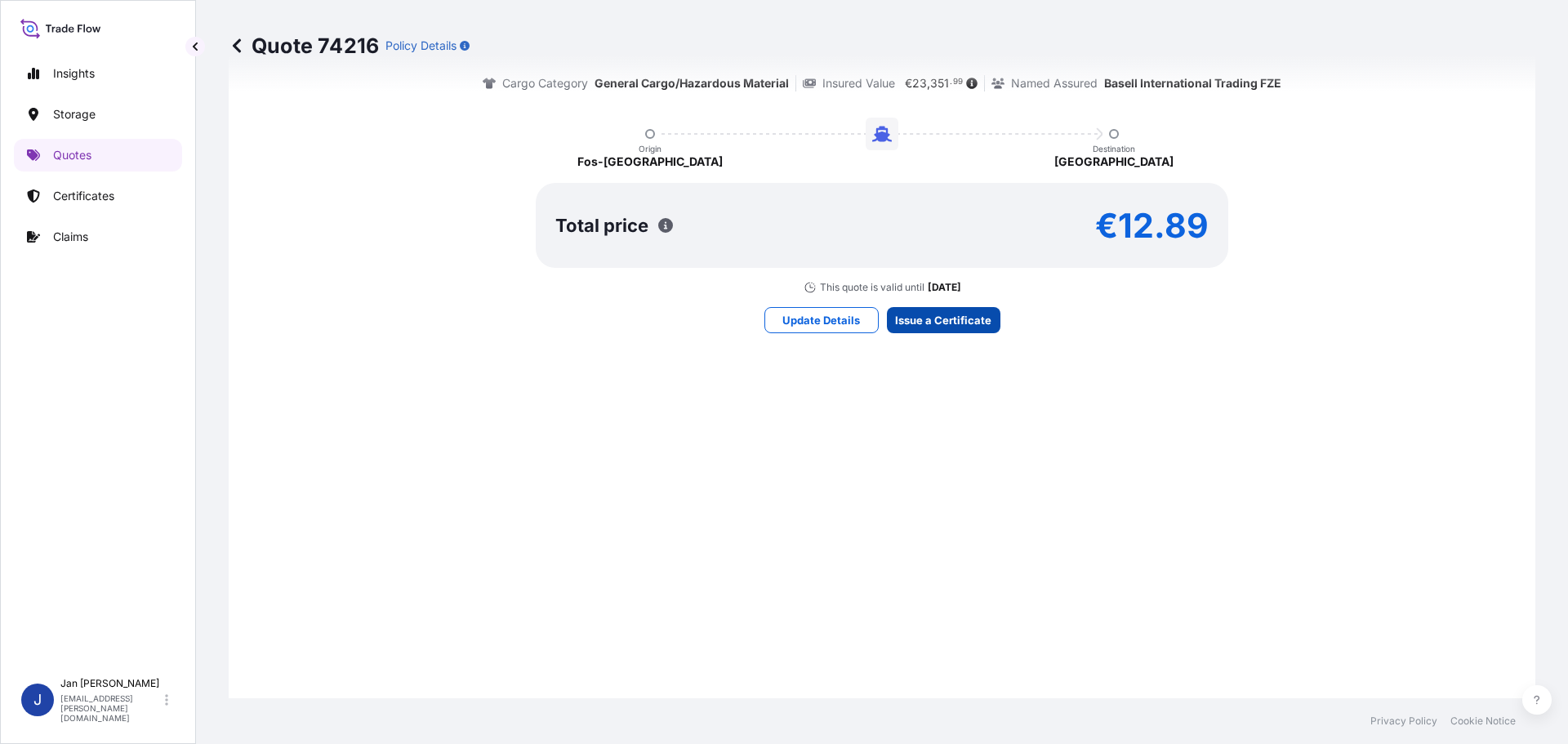
click at [932, 302] on div "Here's your insurance offer Primary Assured [GEOGRAPHIC_DATA] All risk coverage…" at bounding box center [882, 136] width 1261 height 1152
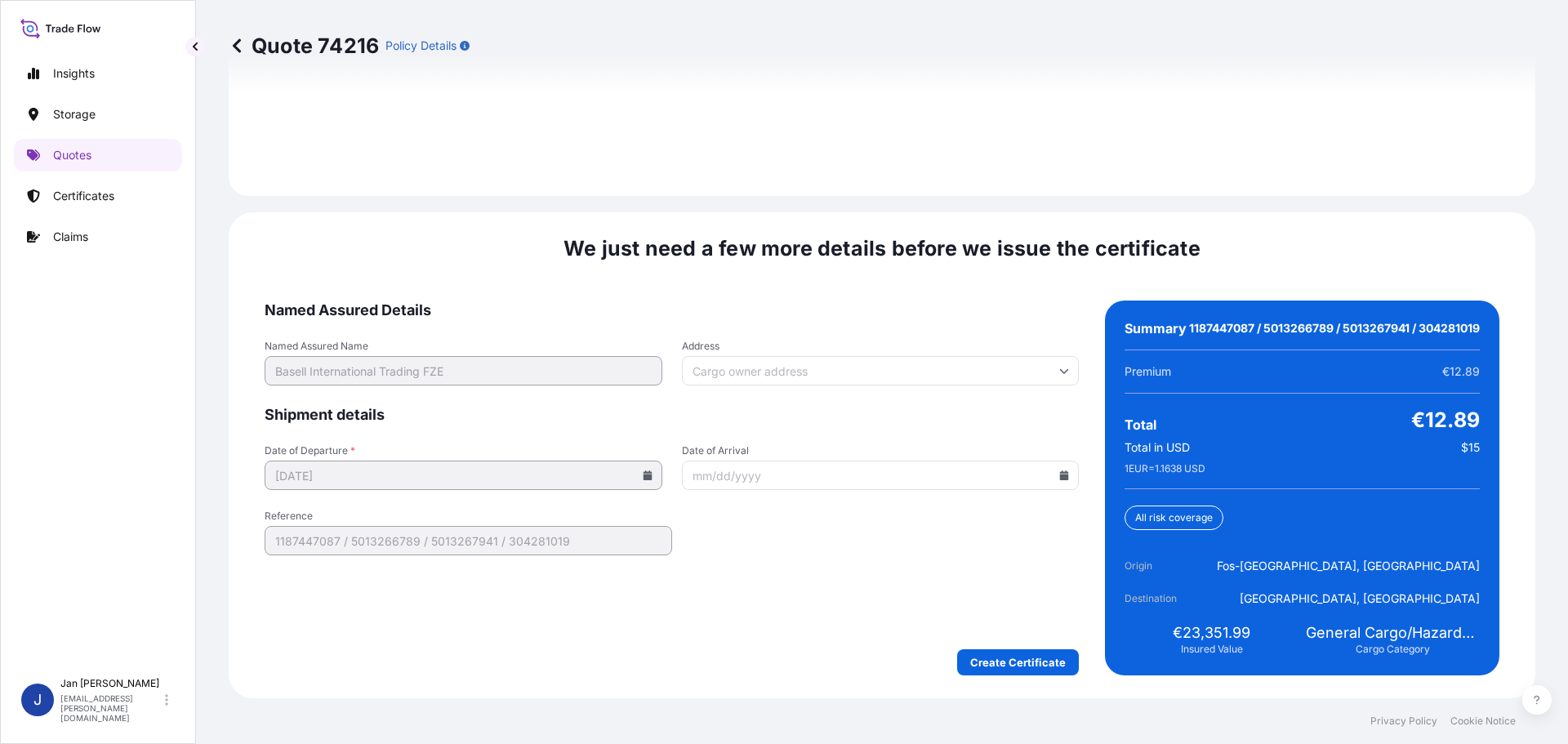
scroll to position [2404, 0]
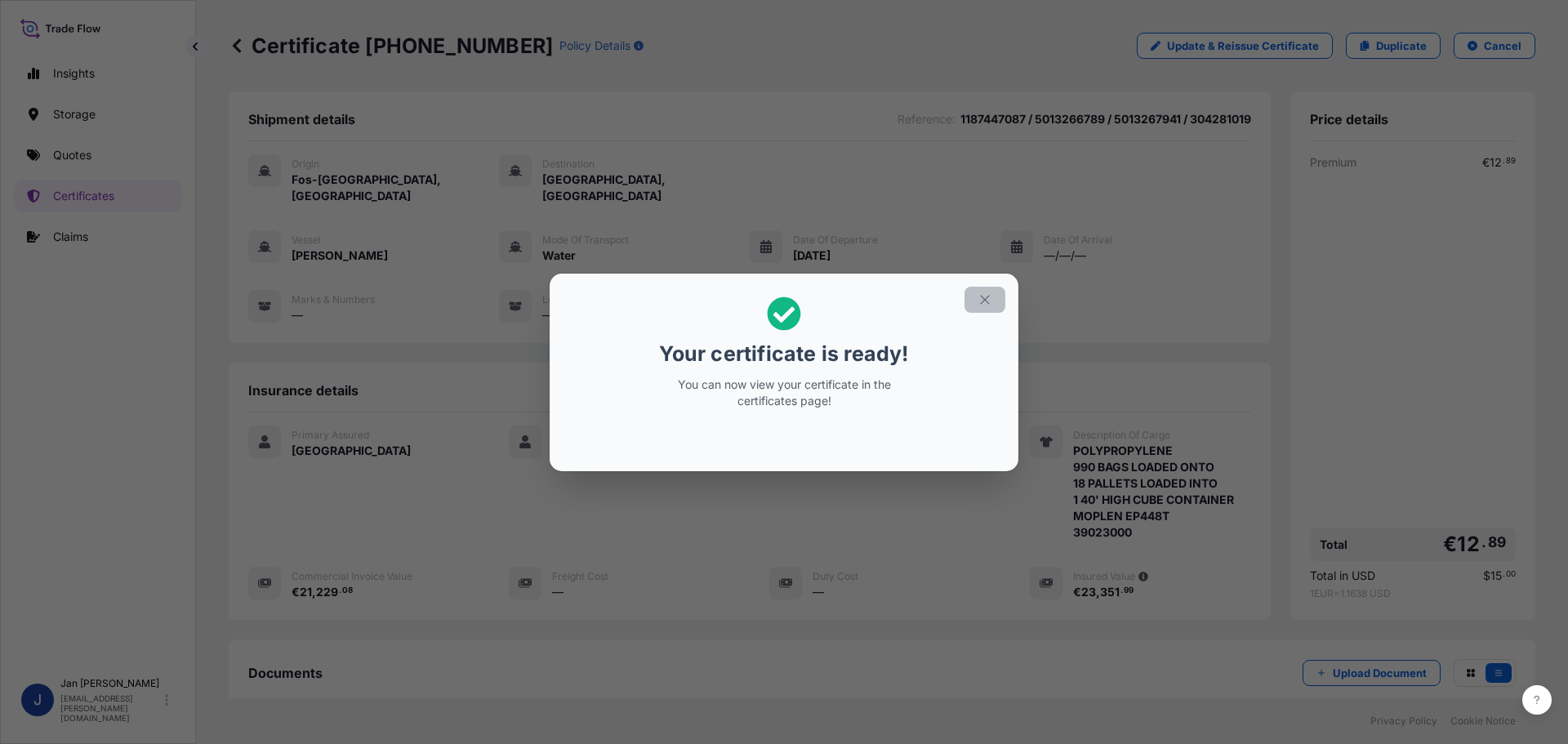
click at [988, 306] on icon "button" at bounding box center [985, 300] width 15 height 15
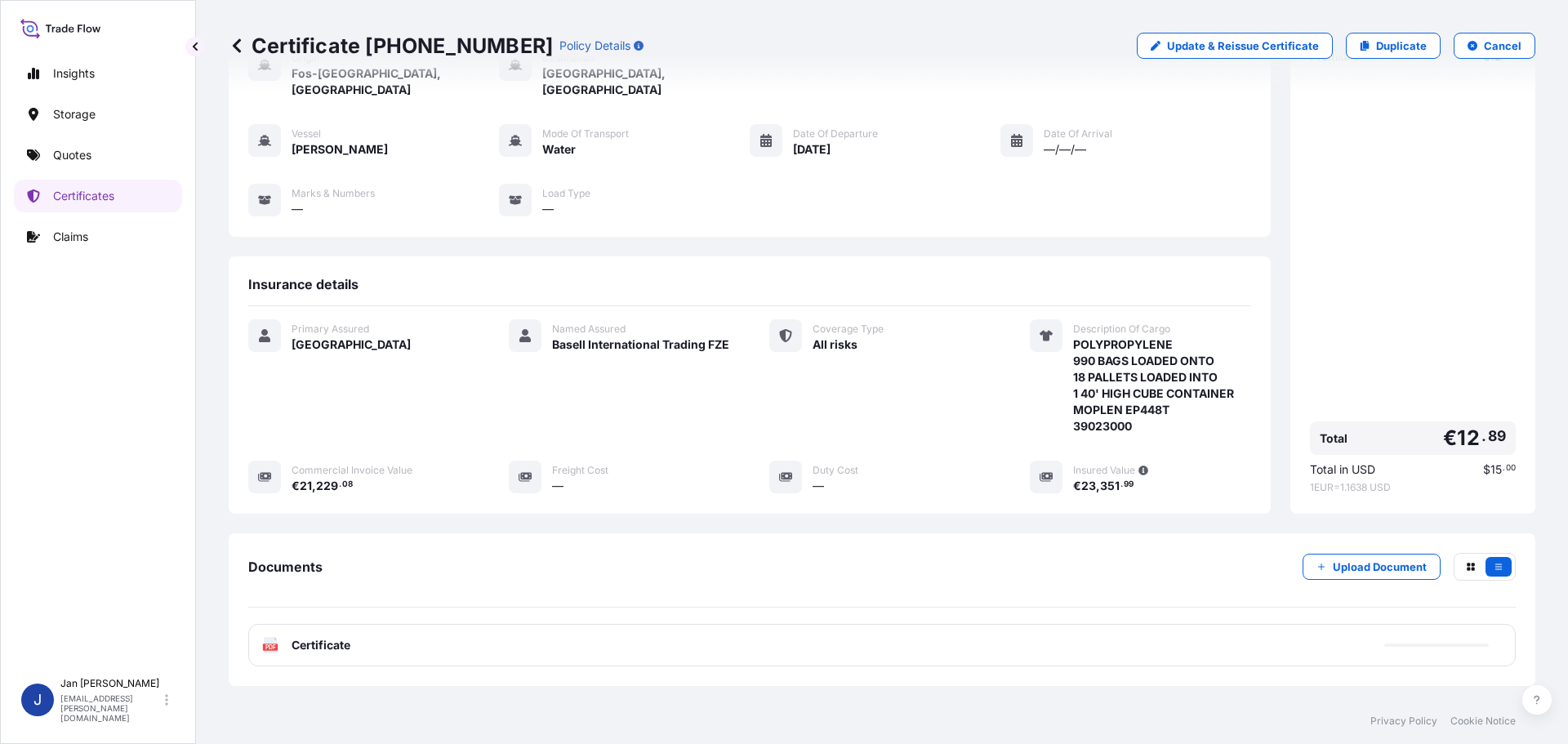
scroll to position [180, 0]
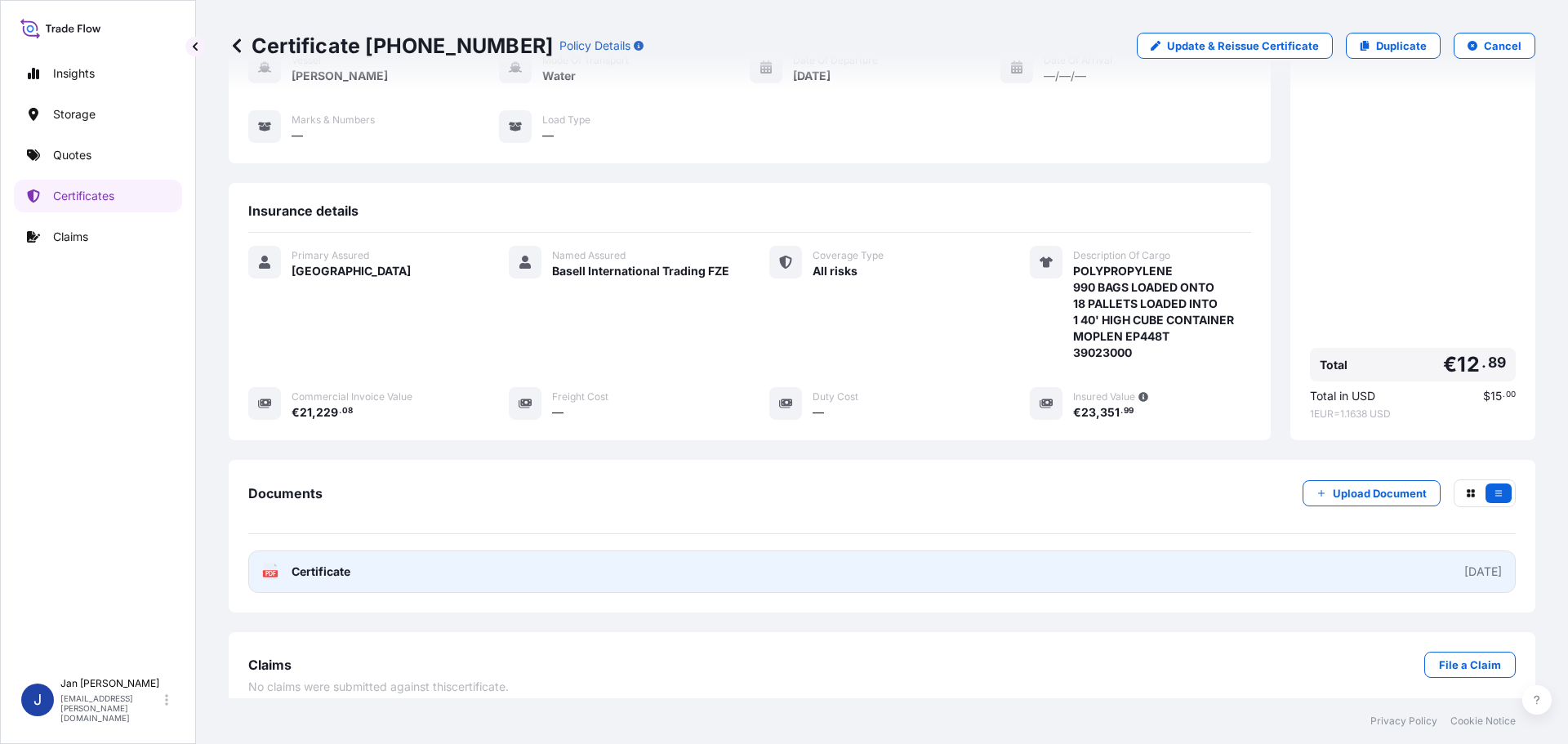
click at [291, 564] on div "PDF Certificate" at bounding box center [306, 572] width 89 height 17
